Goal: Information Seeking & Learning: Find specific fact

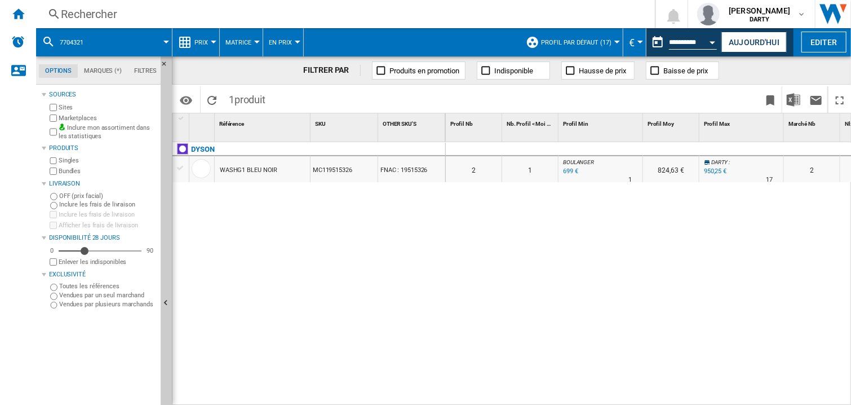
click at [710, 42] on div "Open calendar" at bounding box center [713, 42] width 6 height 3
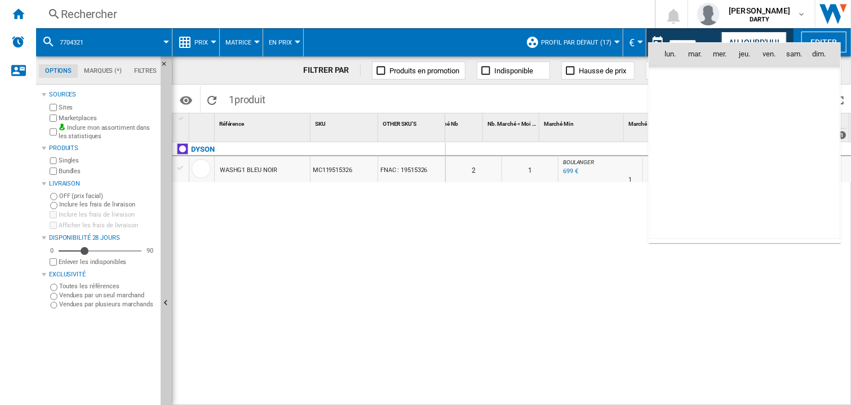
scroll to position [0, 357]
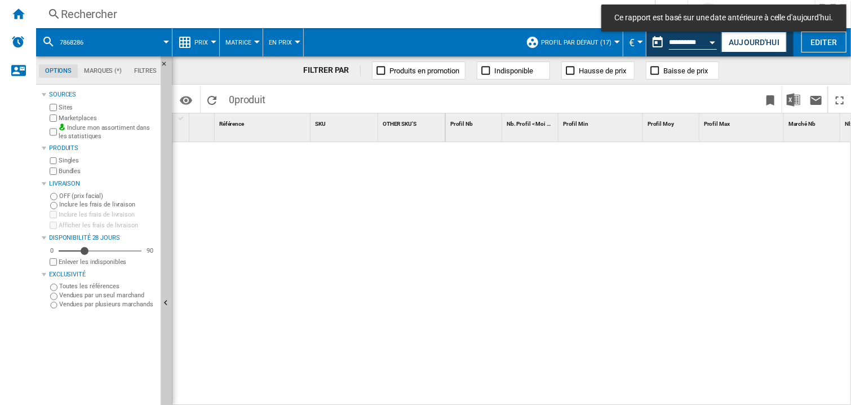
click at [81, 18] on div "Rechercher" at bounding box center [343, 14] width 565 height 16
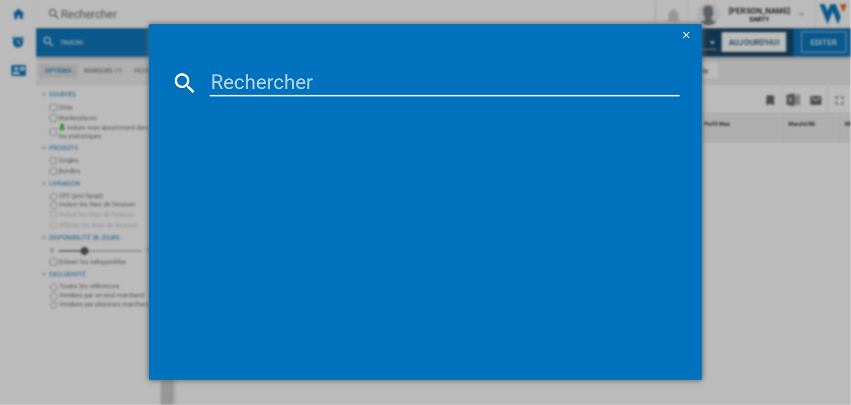
click at [256, 83] on input at bounding box center [445, 82] width 470 height 27
paste input "7868286"
type input "7868286"
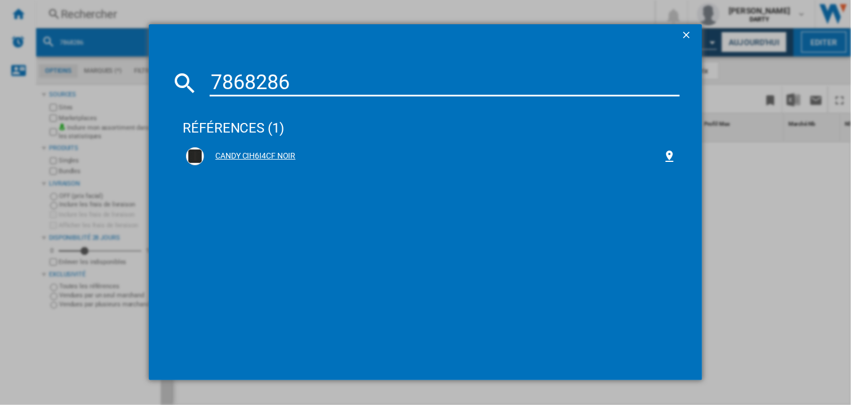
click at [277, 151] on div "CANDY CIH6I4CF NOIR" at bounding box center [433, 156] width 459 height 11
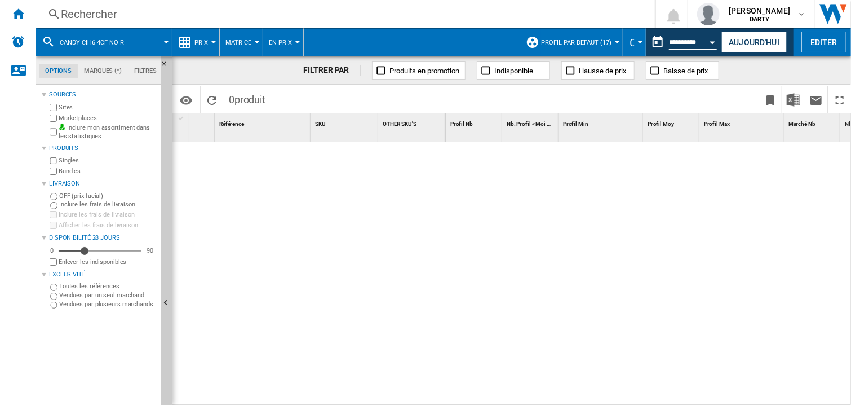
click at [99, 10] on div "Rechercher" at bounding box center [343, 14] width 565 height 16
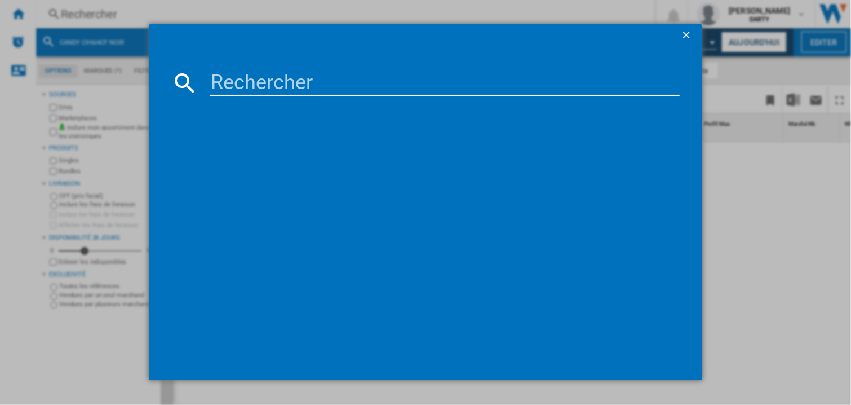
click at [260, 79] on input at bounding box center [445, 82] width 470 height 27
paste input "8018529"
type input "8018529"
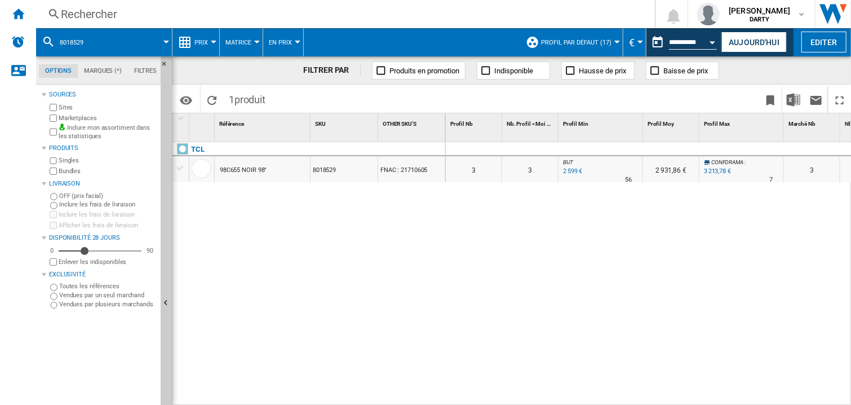
click at [638, 148] on div at bounding box center [601, 150] width 85 height 14
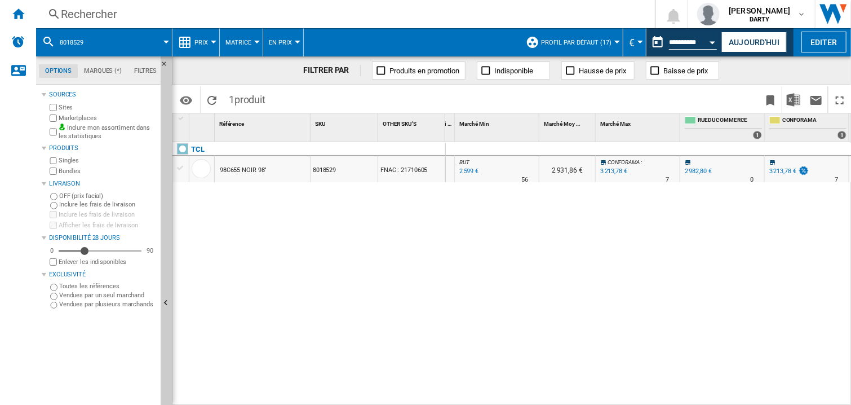
drag, startPoint x: 370, startPoint y: 263, endPoint x: 306, endPoint y: 185, distance: 101.4
click at [369, 265] on div "TCL 98C655 NOIR 98" 8018529 FNAC : 21710605" at bounding box center [309, 271] width 273 height 258
click at [72, 17] on div "Rechercher" at bounding box center [343, 14] width 565 height 16
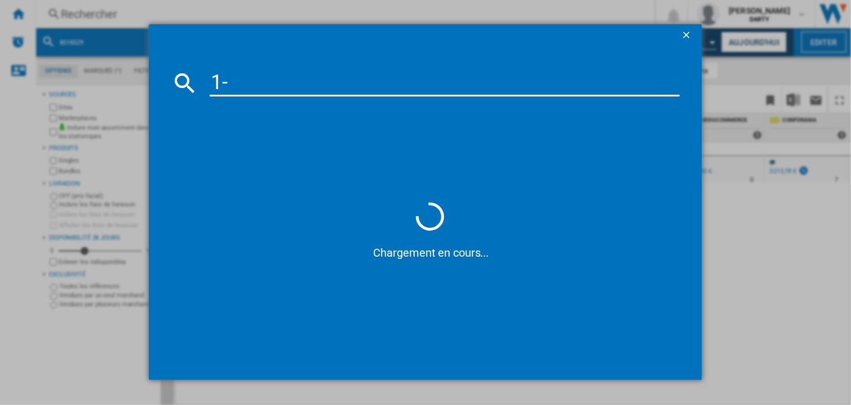
type input "1"
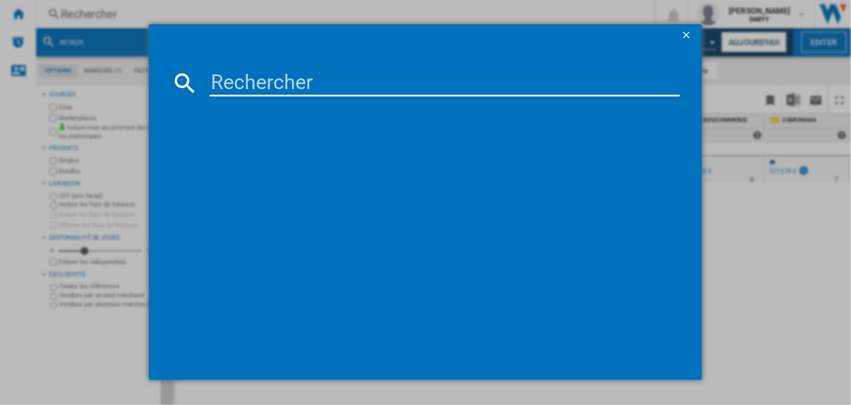
paste input "7938829"
type input "7938829"
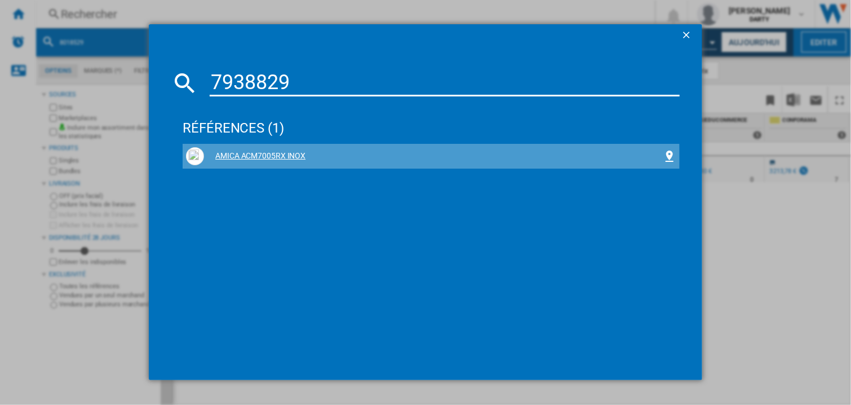
click at [288, 157] on div "AMICA ACM7005RX INOX" at bounding box center [433, 156] width 459 height 11
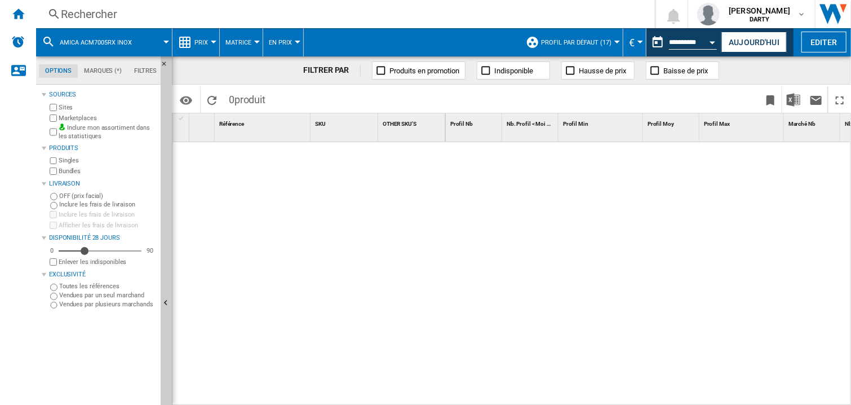
click at [551, 209] on div at bounding box center [649, 274] width 406 height 264
click at [163, 3] on div "Rechercher Rechercher 0 armelle retz DARTY FNAC DARTY" at bounding box center [443, 14] width 815 height 28
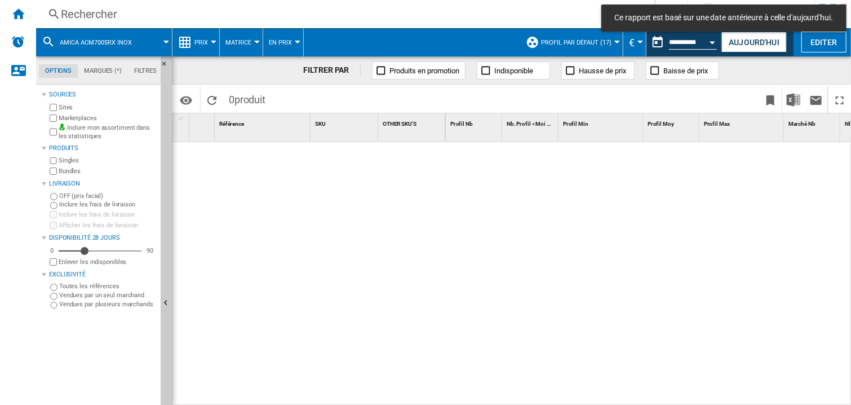
click at [505, 238] on div at bounding box center [649, 274] width 406 height 264
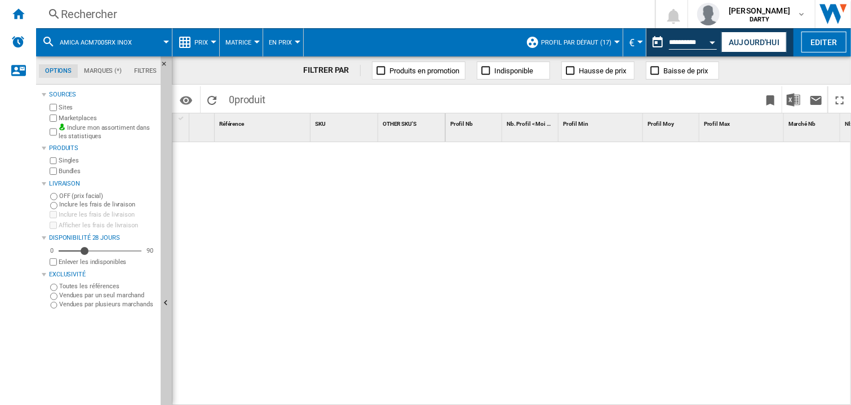
click at [92, 22] on div "Rechercher Rechercher 0 armelle retz DARTY FNAC DARTY" at bounding box center [443, 14] width 815 height 28
click at [80, 16] on div "Rechercher" at bounding box center [343, 14] width 565 height 16
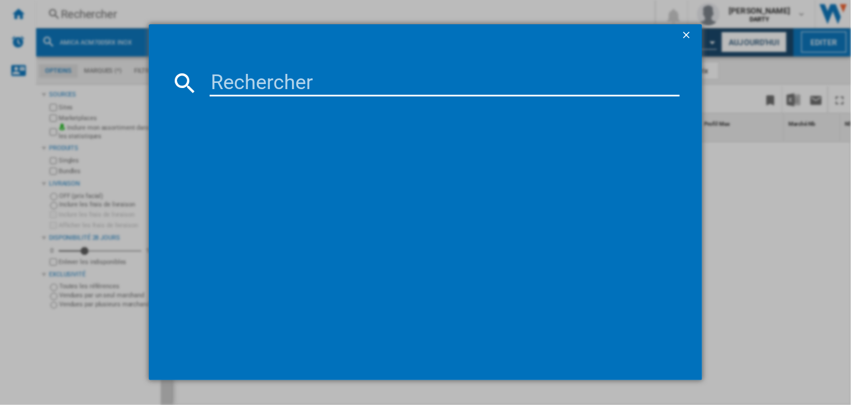
click at [230, 101] on md-dialog-content at bounding box center [426, 213] width 554 height 333
click at [224, 88] on input at bounding box center [445, 82] width 470 height 27
paste input "7938829"
type input "7938829"
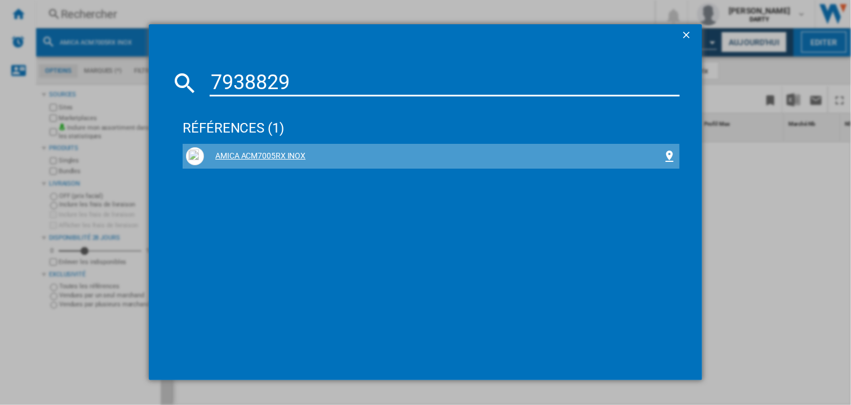
click at [256, 156] on div "AMICA ACM7005RX INOX" at bounding box center [433, 156] width 459 height 11
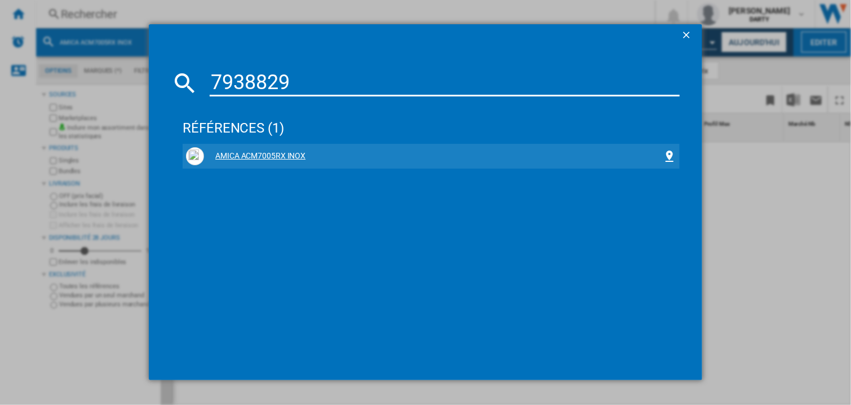
click at [256, 156] on div "AMICA ACM7005RX INOX" at bounding box center [433, 156] width 459 height 11
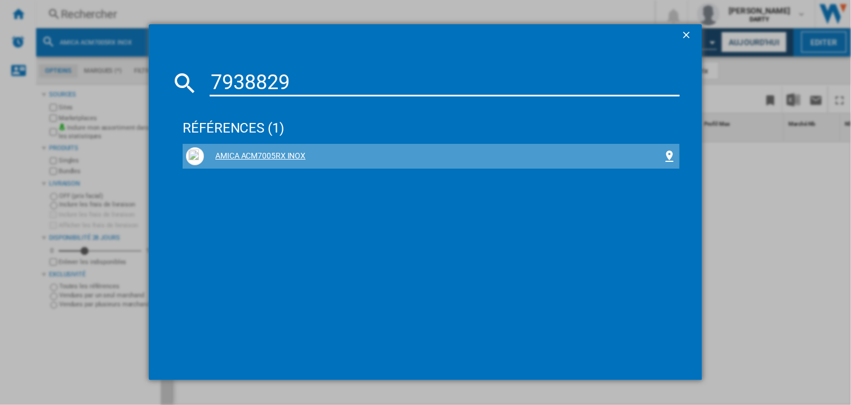
click at [256, 156] on div "AMICA ACM7005RX INOX" at bounding box center [433, 156] width 459 height 11
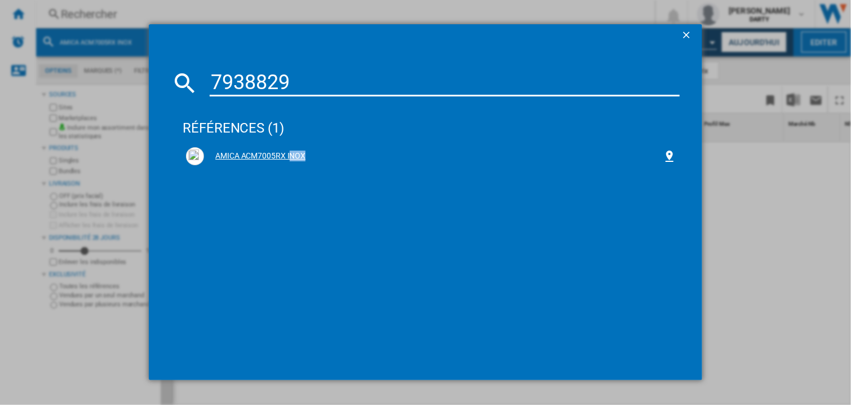
click at [261, 156] on div "AMICA ACM7005RX INOX" at bounding box center [433, 156] width 459 height 11
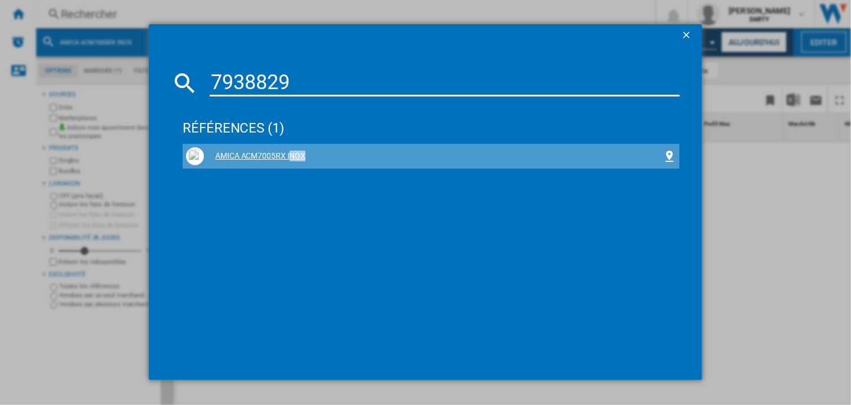
click at [261, 156] on div "AMICA ACM7005RX INOX" at bounding box center [433, 156] width 459 height 11
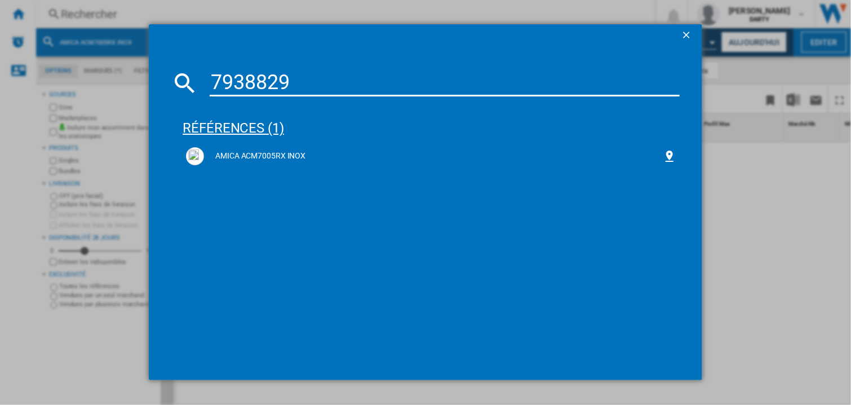
click at [372, 118] on div "références (1)" at bounding box center [431, 123] width 497 height 42
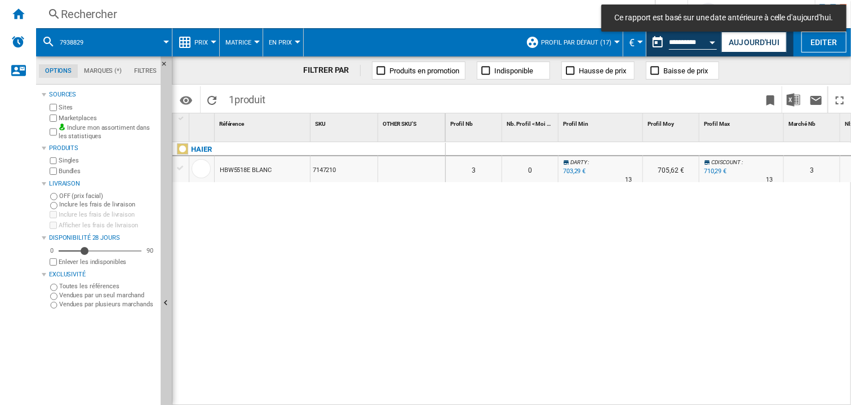
click at [627, 150] on div at bounding box center [601, 150] width 85 height 14
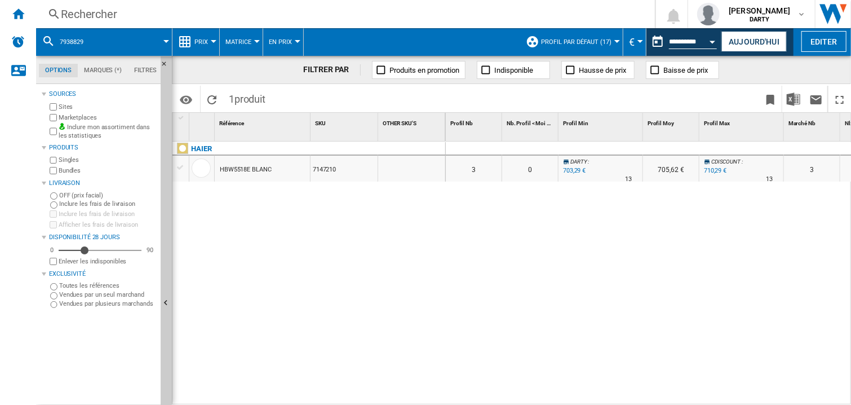
scroll to position [0, 442]
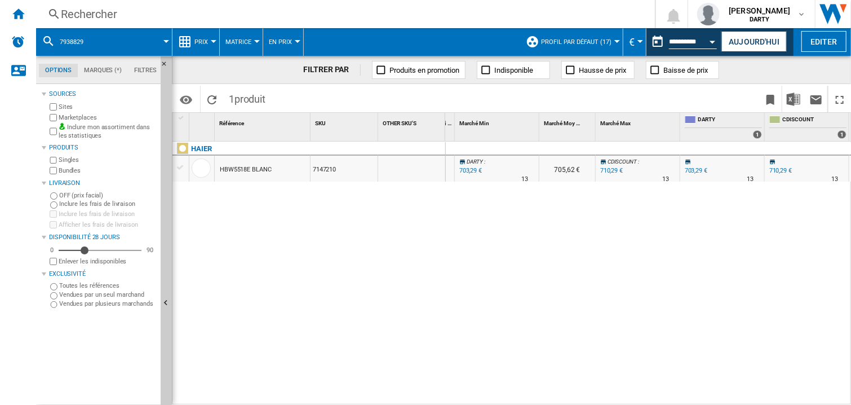
drag, startPoint x: 578, startPoint y: 231, endPoint x: 598, endPoint y: 186, distance: 49.2
click at [580, 229] on div "0 0 0 0 3 0 DARTY : 0.0 % 703,29 € % N/A 13 DARTY : 705,62 € CDISCOUNT : +1.0 %…" at bounding box center [649, 274] width 406 height 264
click at [81, 19] on div "Rechercher" at bounding box center [343, 14] width 565 height 16
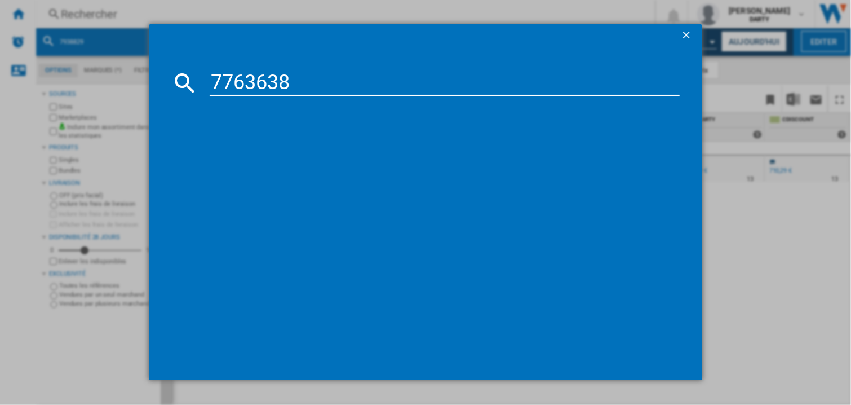
type input "7763638"
click at [228, 151] on div "SMEG MOE25B NOIR" at bounding box center [433, 156] width 459 height 11
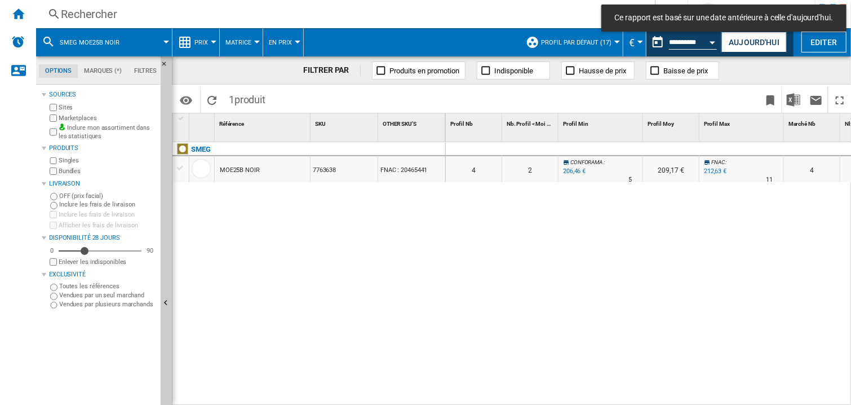
click at [634, 148] on div at bounding box center [601, 150] width 85 height 14
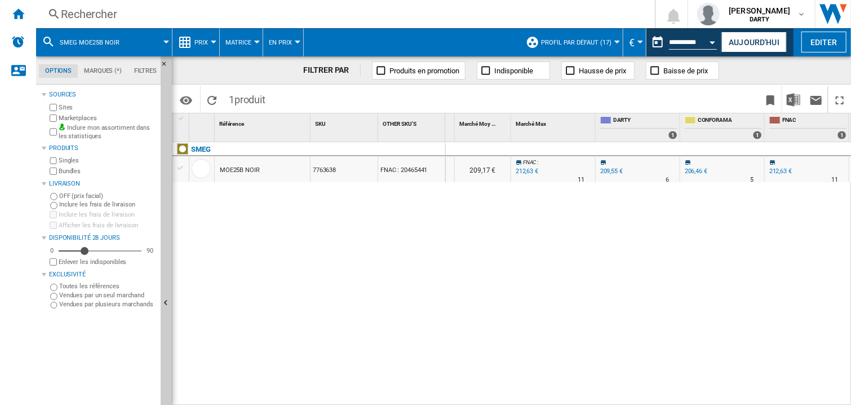
click at [660, 144] on div at bounding box center [638, 150] width 85 height 14
drag, startPoint x: 476, startPoint y: 270, endPoint x: 524, endPoint y: 216, distance: 72.3
click at [487, 261] on div "0 0 0 0 4 2 CONFORAMA : -1.5 % 206,46 € % N/A 5 CONFORAMA : 209,17 € FNAC : +1.…" at bounding box center [649, 274] width 406 height 264
click at [710, 42] on div "Open calendar" at bounding box center [713, 42] width 6 height 3
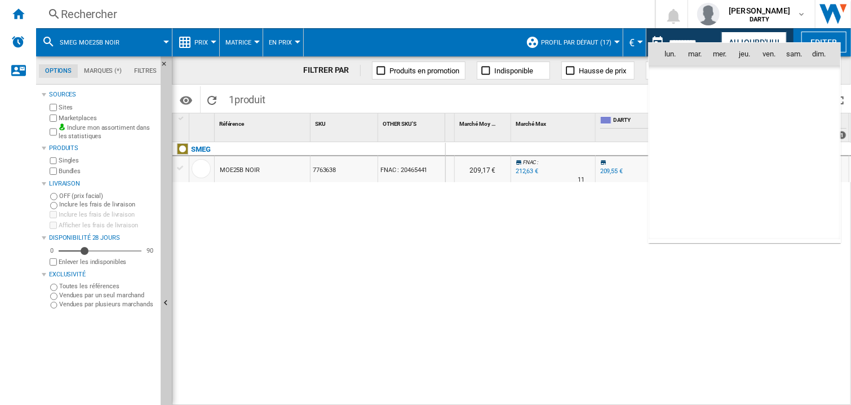
scroll to position [3436, 0]
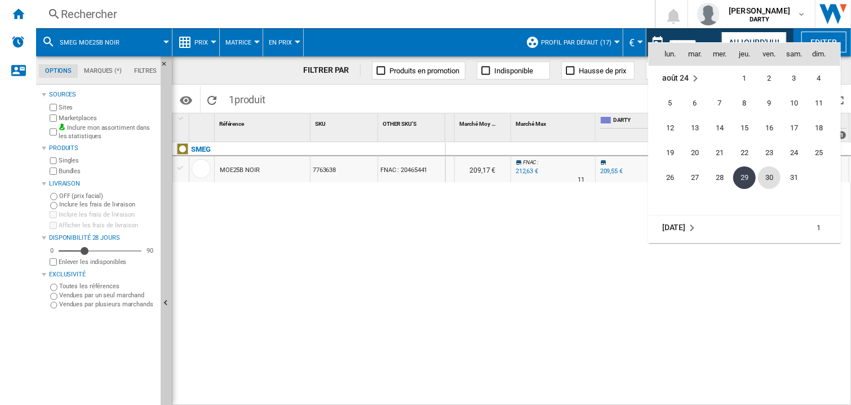
click at [771, 170] on span "30" at bounding box center [769, 177] width 23 height 23
type input "**********"
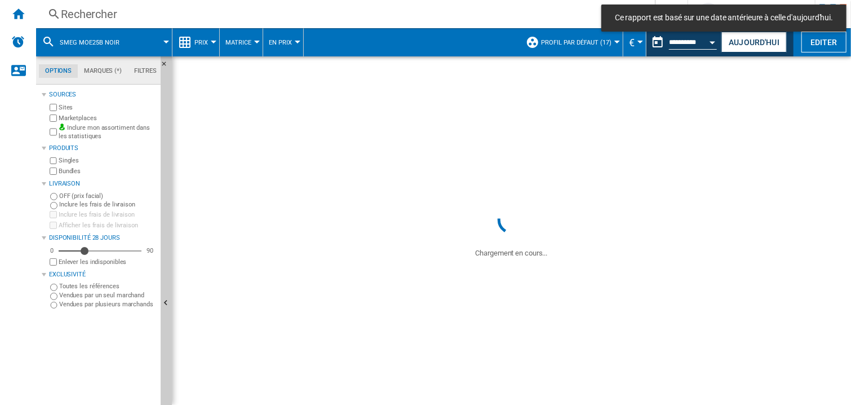
click at [89, 14] on div "Rechercher" at bounding box center [343, 14] width 565 height 16
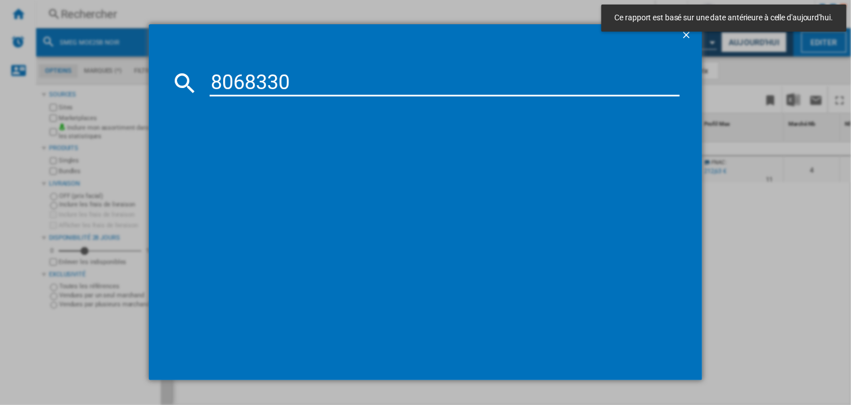
type input "8068330"
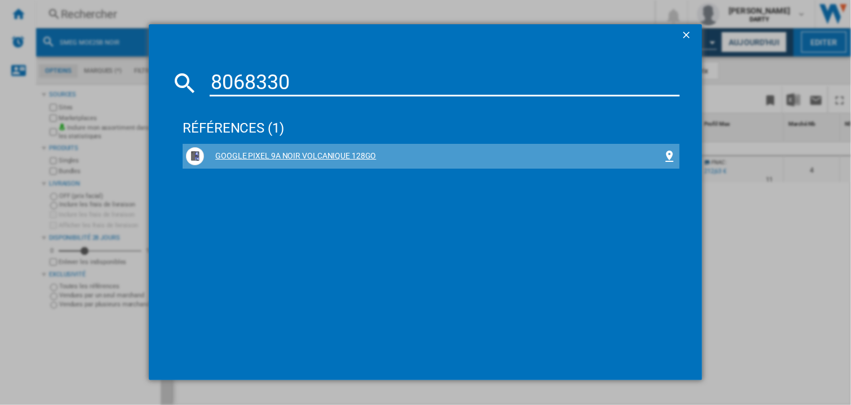
click at [282, 149] on div "GOOGLE PIXEL 9A NOIR VOLCANIQUE 128GO" at bounding box center [431, 156] width 491 height 18
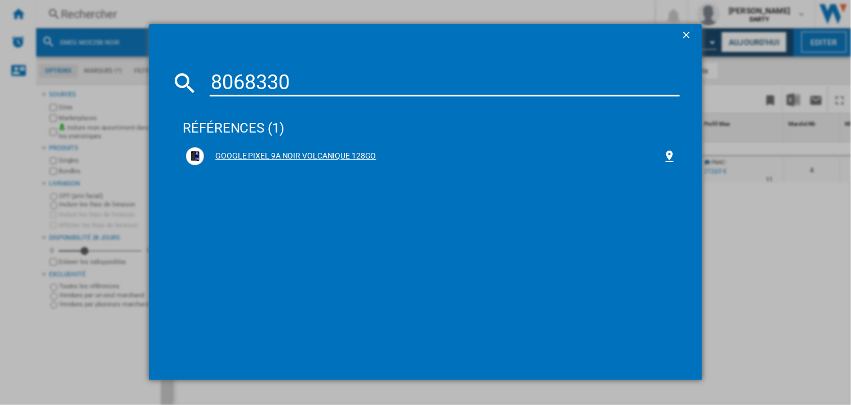
click at [335, 152] on div "GOOGLE PIXEL 9A NOIR VOLCANIQUE 128GO" at bounding box center [433, 156] width 459 height 11
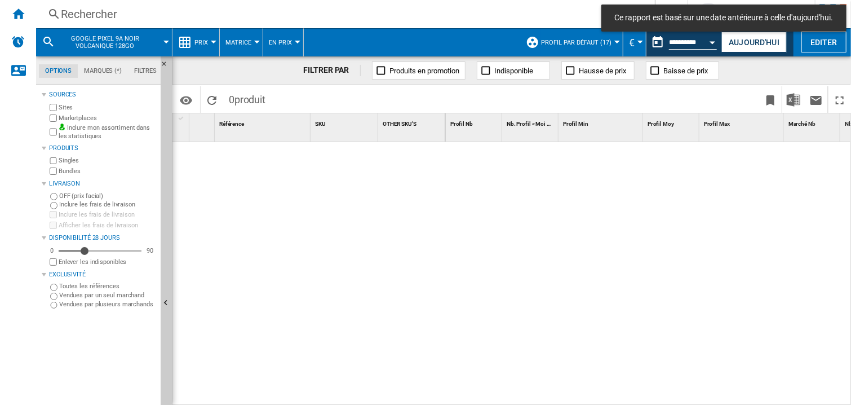
drag, startPoint x: 608, startPoint y: 248, endPoint x: 612, endPoint y: 16, distance: 231.2
click at [608, 245] on div at bounding box center [649, 274] width 406 height 264
drag, startPoint x: 454, startPoint y: 253, endPoint x: 470, endPoint y: 191, distance: 64.0
click at [454, 250] on div at bounding box center [649, 274] width 406 height 264
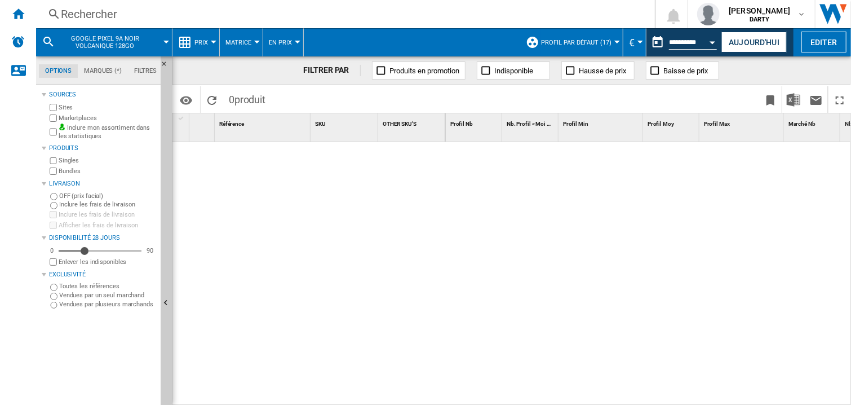
click at [615, 218] on div at bounding box center [649, 274] width 406 height 264
click at [111, 17] on div "Rechercher" at bounding box center [343, 14] width 565 height 16
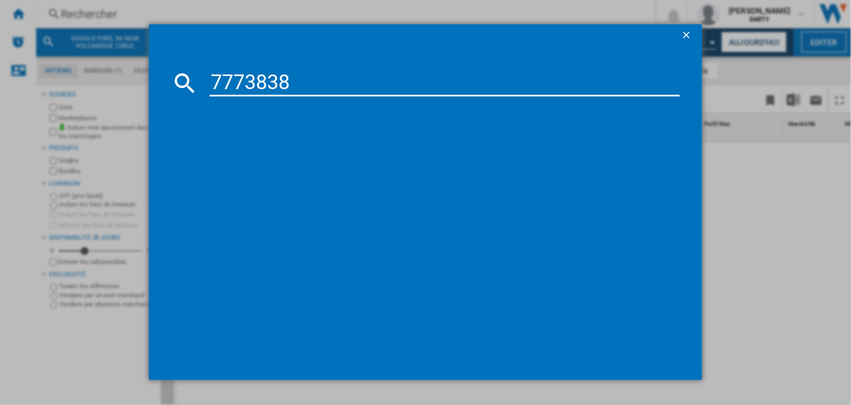
type input "7773838"
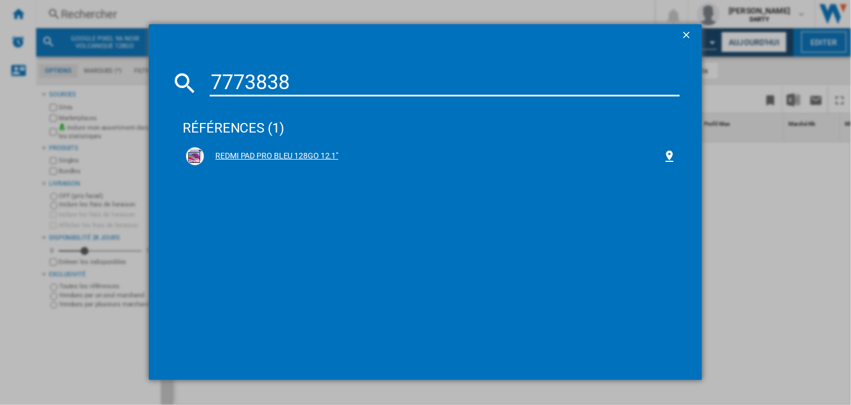
click at [309, 162] on div "REDMI PAD PRO BLEU 128GO 12.1"" at bounding box center [431, 156] width 491 height 18
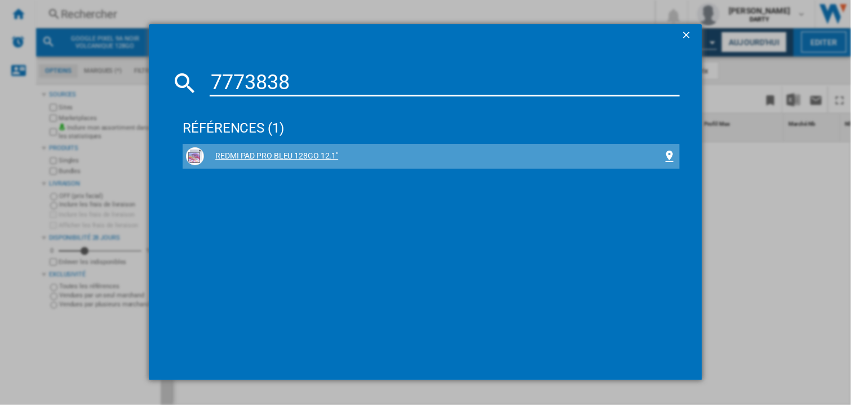
click at [309, 162] on div "REDMI PAD PRO BLEU 128GO 12.1"" at bounding box center [431, 156] width 491 height 18
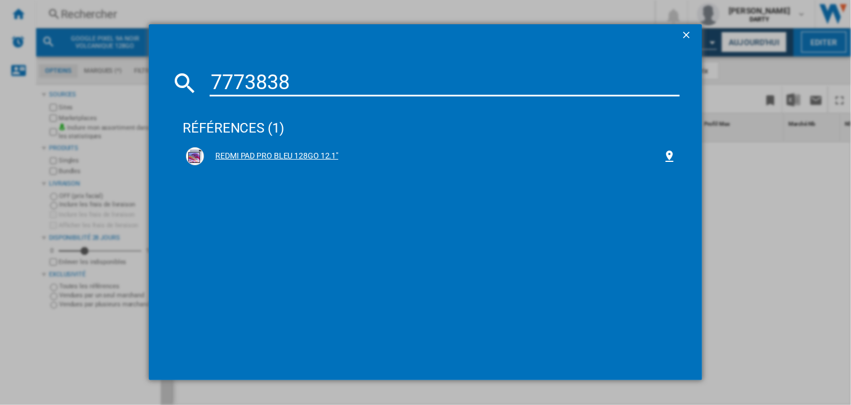
click at [307, 156] on div "REDMI PAD PRO BLEU 128GO 12.1"" at bounding box center [433, 156] width 459 height 11
click at [307, 154] on div "REDMI PAD PRO BLEU 128GO 12.1"" at bounding box center [433, 156] width 459 height 11
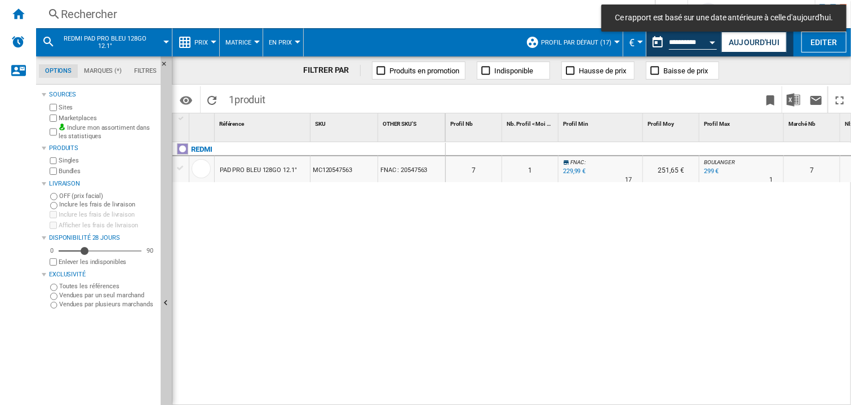
click at [612, 149] on div at bounding box center [601, 150] width 85 height 14
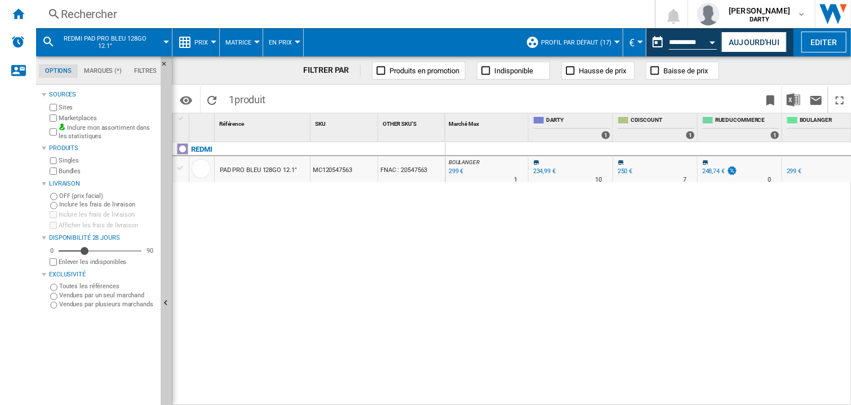
scroll to position [0, 780]
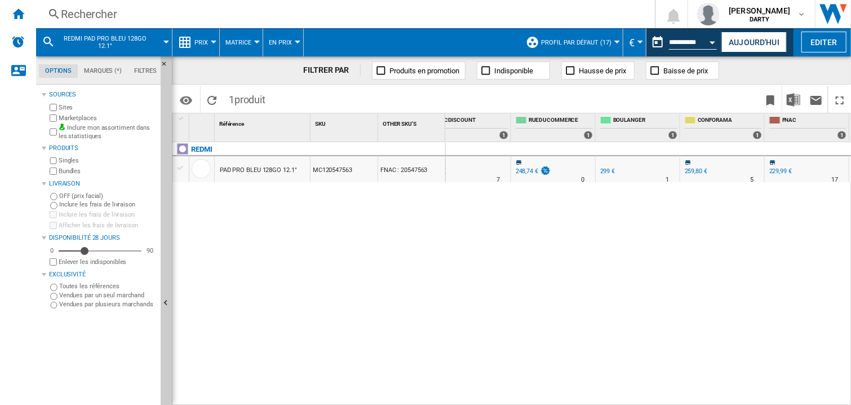
drag, startPoint x: 611, startPoint y: 290, endPoint x: 564, endPoint y: 249, distance: 62.3
click at [610, 290] on div "0 0 0 0 7 1 FNAC : -2.1 % 229,99 € % N/A 17 FNAC : 251,65 € BOULANGER : +27.2 %…" at bounding box center [649, 274] width 406 height 264
click at [96, 13] on div "Rechercher" at bounding box center [343, 14] width 565 height 16
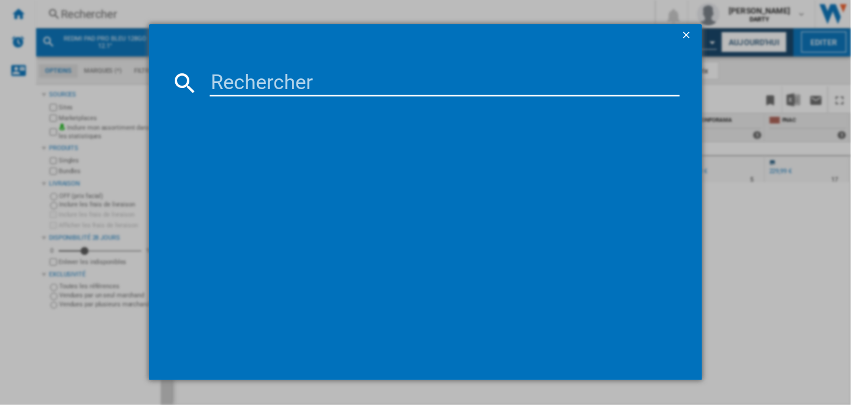
type input "7864590"
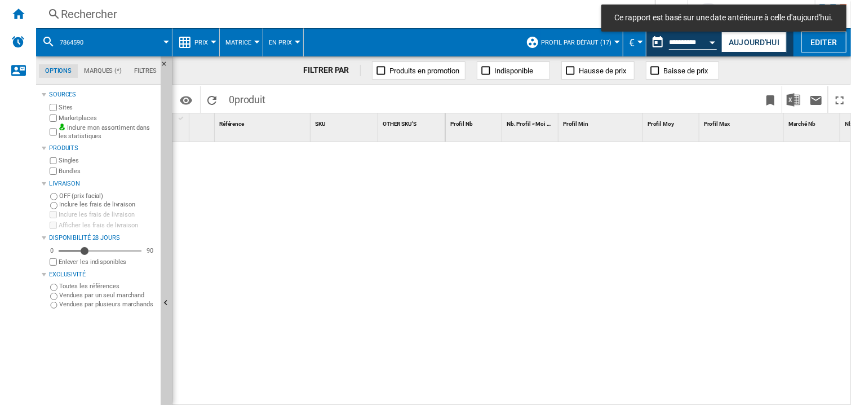
click at [569, 253] on div at bounding box center [649, 274] width 406 height 264
click at [413, 248] on div at bounding box center [309, 271] width 273 height 258
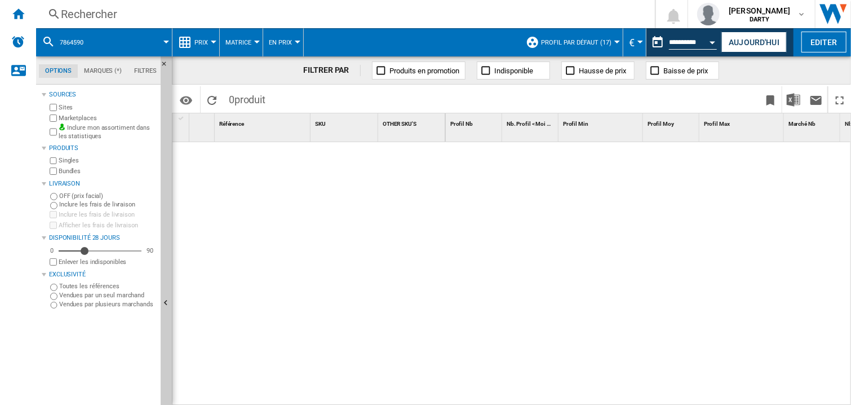
click at [550, 251] on div at bounding box center [649, 274] width 406 height 264
click at [713, 41] on div "Open calendar" at bounding box center [713, 42] width 6 height 3
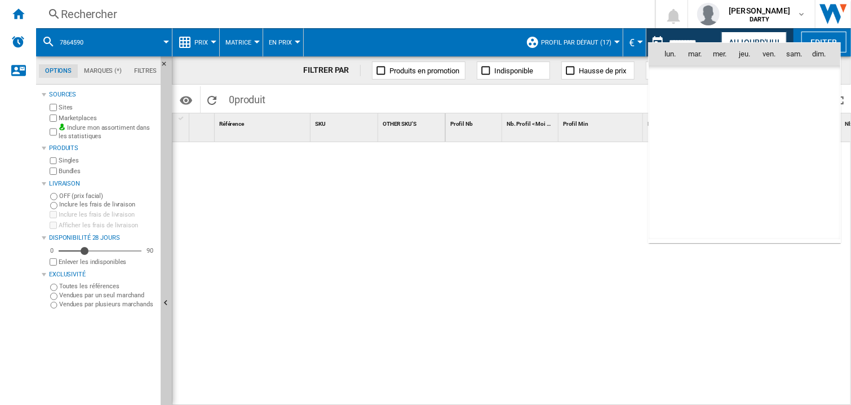
scroll to position [3436, 0]
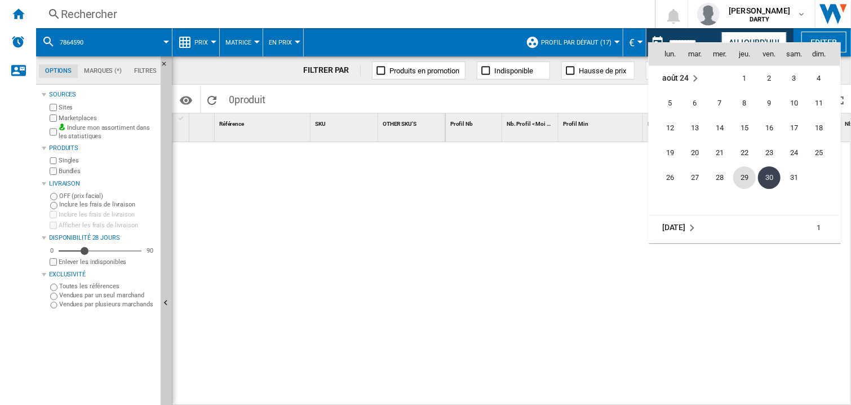
click at [741, 176] on span "29" at bounding box center [745, 177] width 23 height 23
type input "**********"
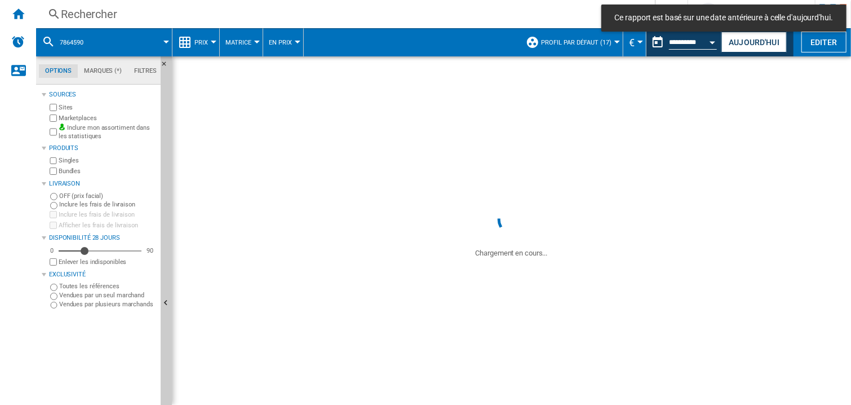
click at [75, 24] on div "Rechercher Rechercher 0 armelle retz DARTY FNAC DARTY" at bounding box center [443, 14] width 815 height 28
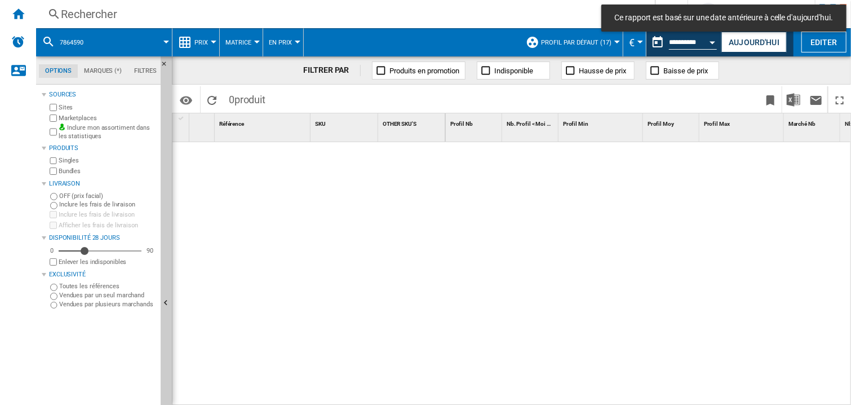
click at [97, 20] on div "Rechercher" at bounding box center [343, 14] width 565 height 16
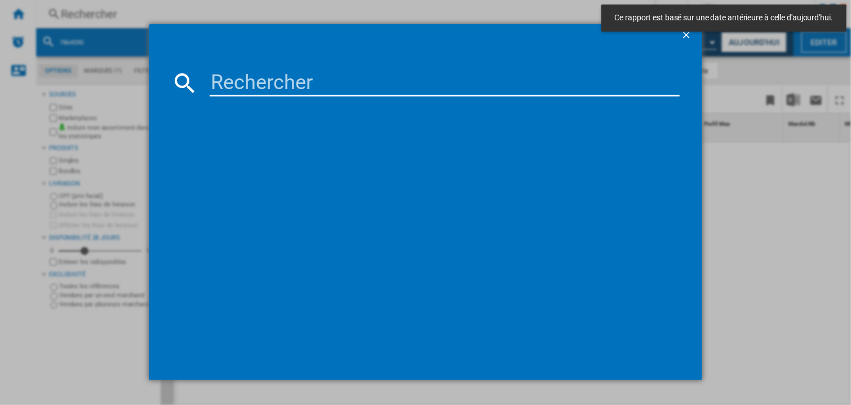
click at [96, 17] on div at bounding box center [425, 202] width 851 height 404
click at [229, 83] on input at bounding box center [445, 82] width 470 height 27
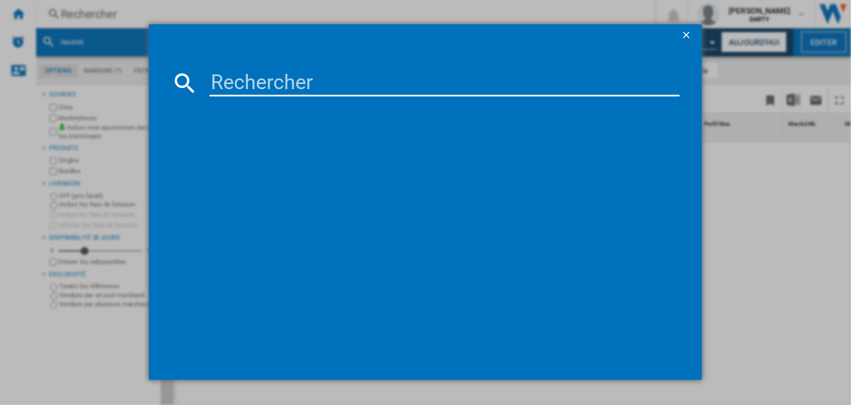
paste input "7778350"
type input "7778350"
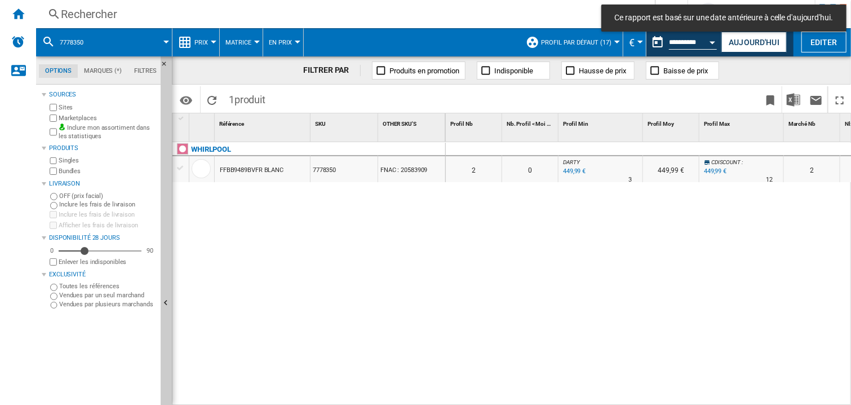
drag, startPoint x: 614, startPoint y: 220, endPoint x: 623, endPoint y: 182, distance: 39.4
click at [614, 220] on div "0 0 0 0 2 0 DARTY : 0.0 % 449,99 € % N/A 3 DARTY : 449,99 € CDISCOUNT : 0.0 % 4…" at bounding box center [649, 274] width 406 height 264
click at [600, 147] on div at bounding box center [601, 150] width 85 height 14
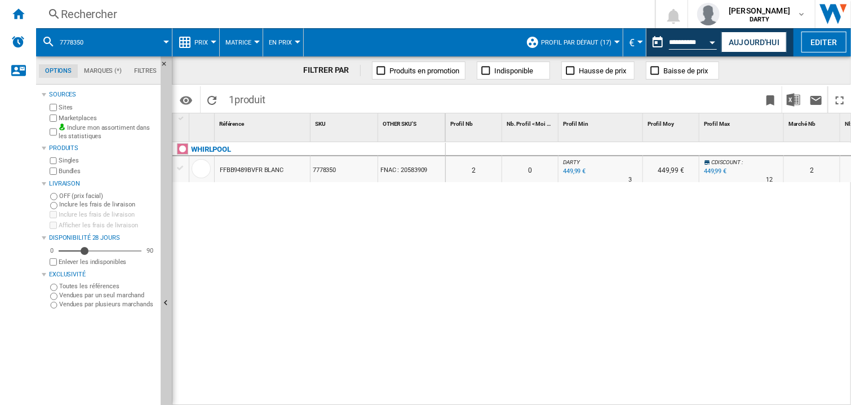
scroll to position [0, 357]
